Goal: Task Accomplishment & Management: Manage account settings

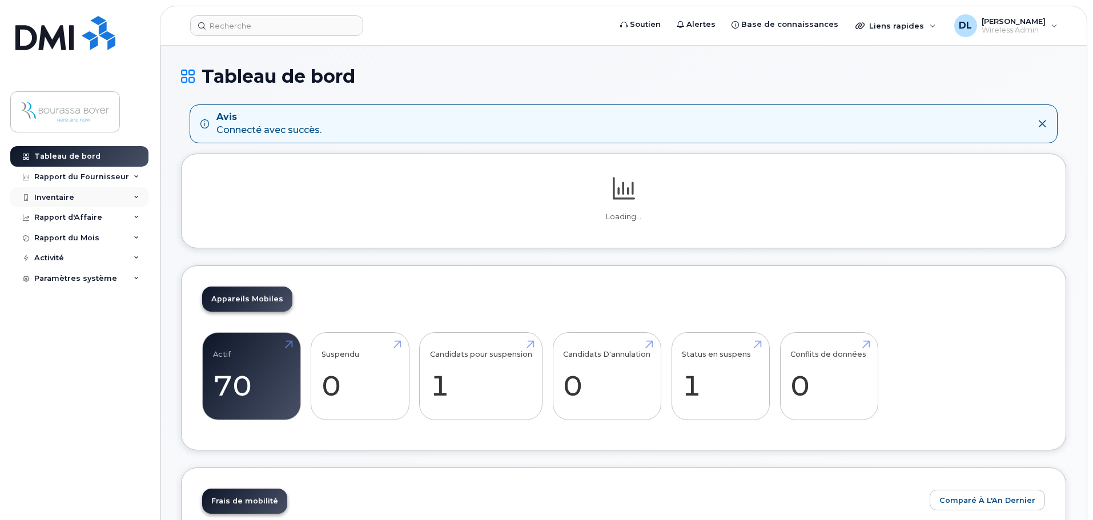
click at [71, 191] on div "Inventaire" at bounding box center [79, 197] width 138 height 21
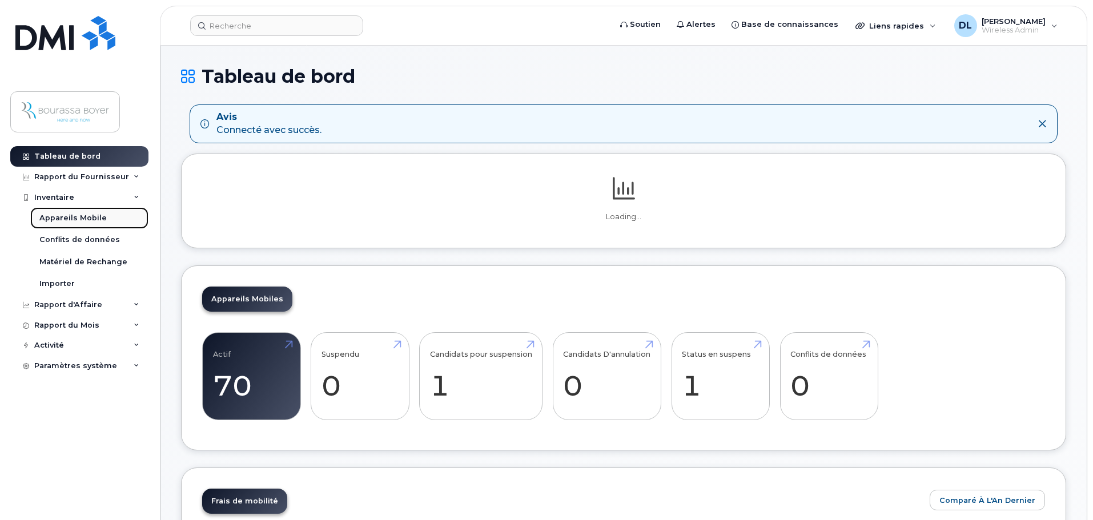
click at [67, 215] on div "Appareils Mobile" at bounding box center [72, 218] width 67 height 10
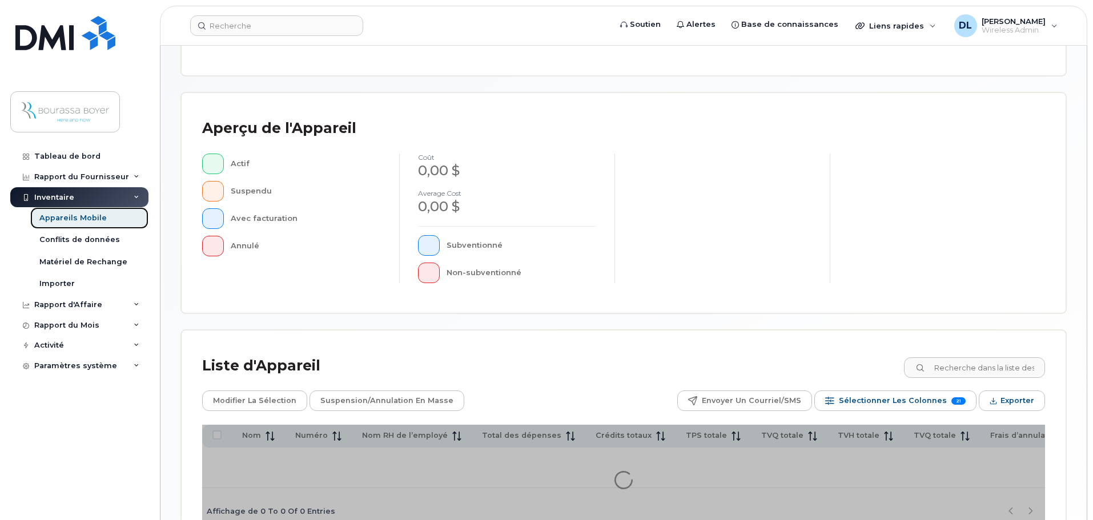
scroll to position [228, 0]
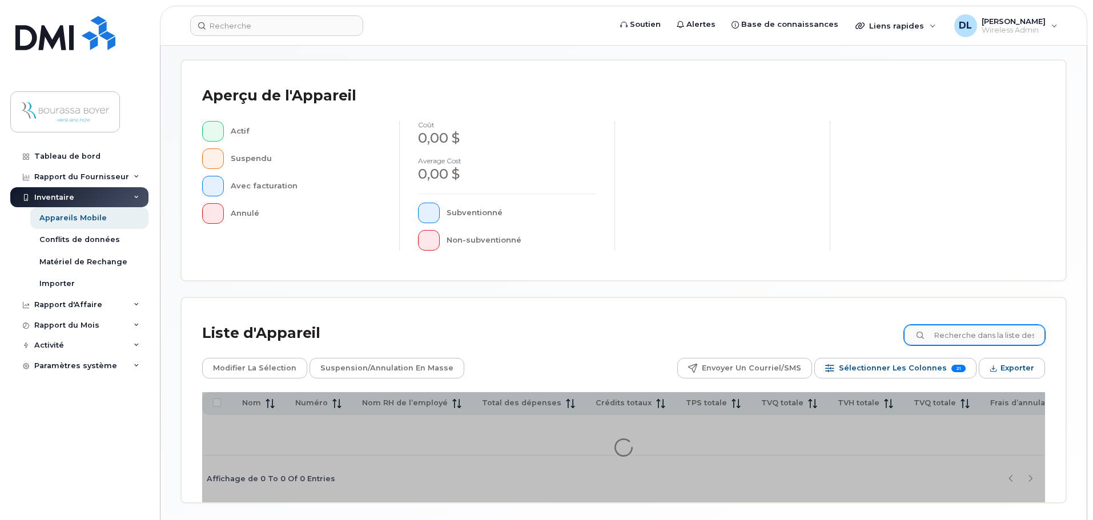
click at [965, 351] on div "Liste d'Appareil Modifier la sélection Suspension/Annulation en masse Envoyer u…" at bounding box center [623, 411] width 843 height 184
click at [963, 341] on input at bounding box center [974, 335] width 142 height 21
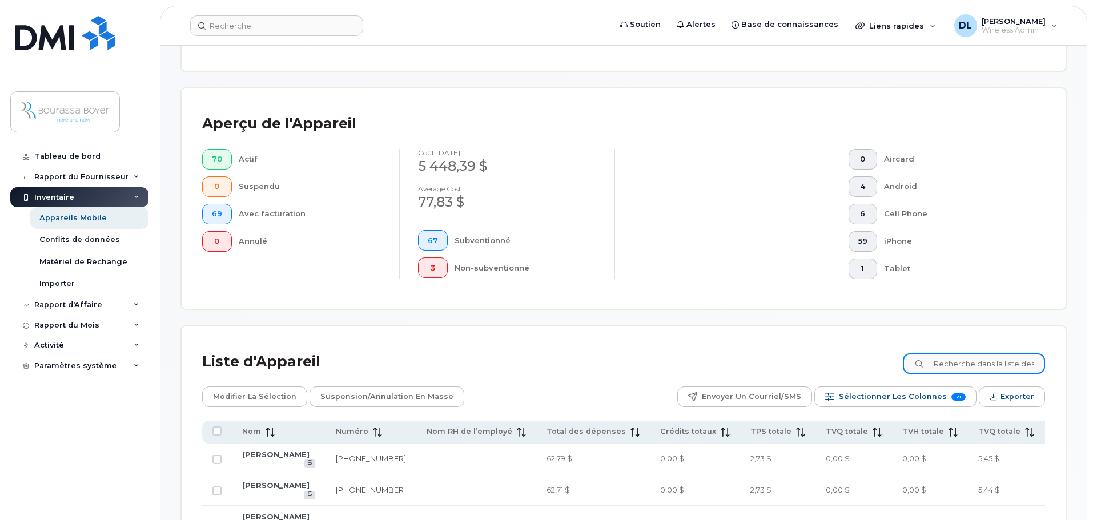
scroll to position [256, 0]
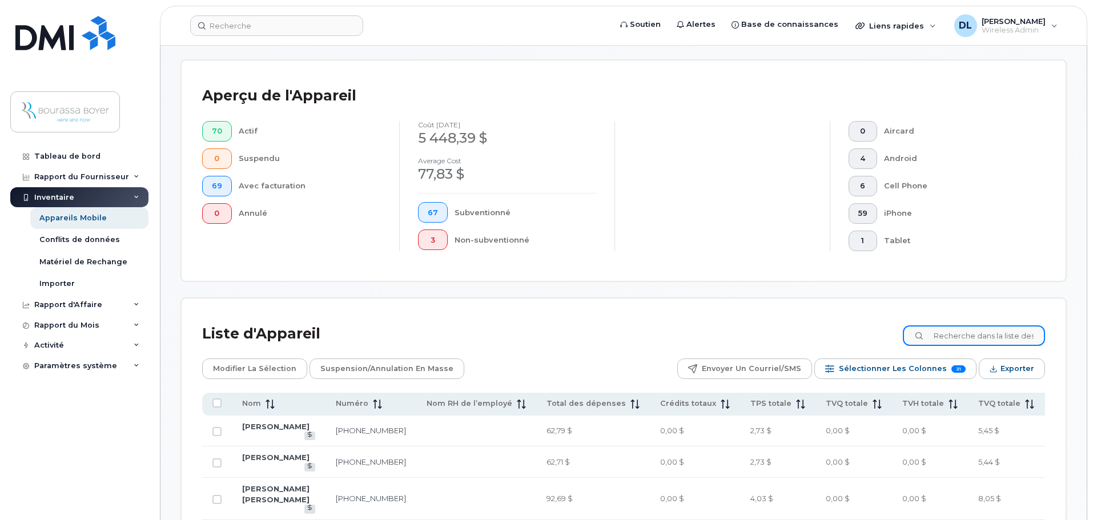
click at [961, 331] on input at bounding box center [974, 335] width 142 height 21
type input "[PERSON_NAME]"
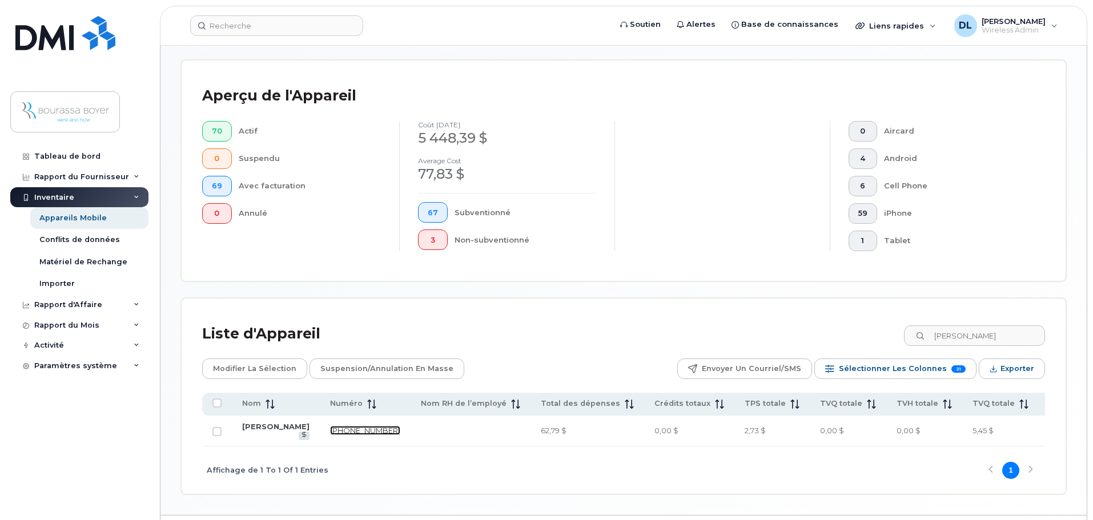
click at [330, 435] on link "[PHONE_NUMBER]" at bounding box center [365, 430] width 70 height 9
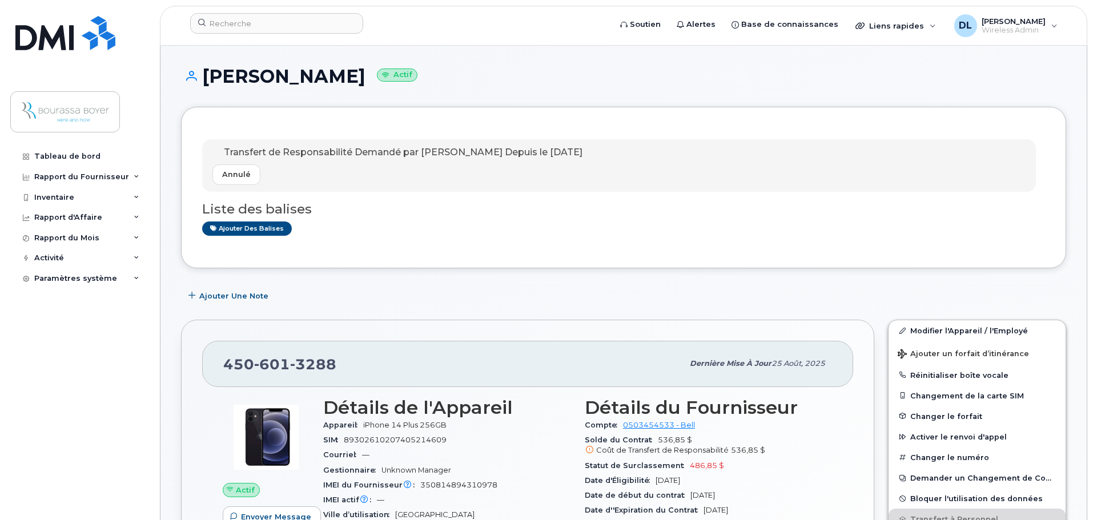
click at [549, 469] on div "Gestionnaire Unknown Manager" at bounding box center [447, 470] width 248 height 15
click at [521, 321] on div "450 601 3288 Dernière mise à jour 25 août, 2025 Actif Envoyer Message 5,45 Go  …" at bounding box center [527, 526] width 693 height 412
click at [518, 319] on div "450 601 3288 Dernière mise à jour 25 août, 2025 Actif Envoyer Message 5,45 Go  …" at bounding box center [527, 525] width 707 height 425
click at [574, 297] on div "Ajouter une Note" at bounding box center [623, 295] width 885 height 21
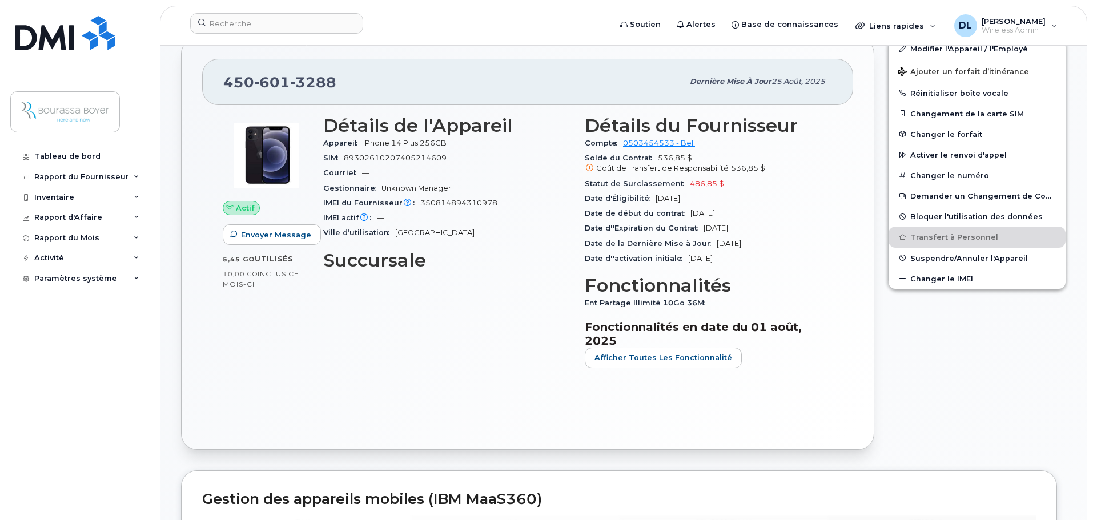
scroll to position [285, 0]
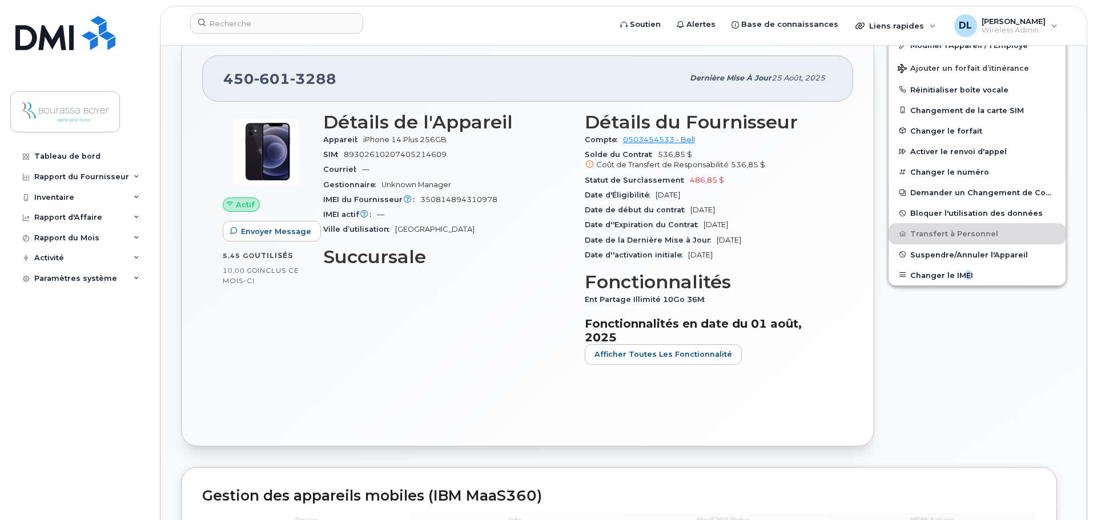
click at [968, 372] on div "Modifier l'Appareil / l'Employé Ajouter un forfait d’itinérance Réinitialiser b…" at bounding box center [977, 239] width 192 height 425
